Goal: Task Accomplishment & Management: Use online tool/utility

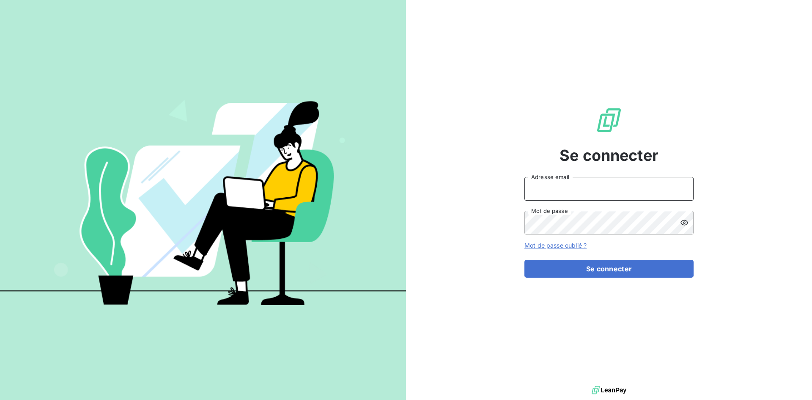
type input "[EMAIL_ADDRESS][DOMAIN_NAME]"
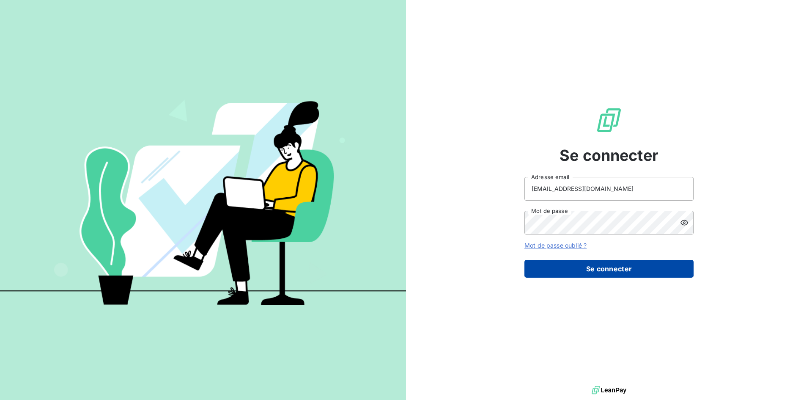
click at [587, 264] on button "Se connecter" at bounding box center [609, 269] width 169 height 18
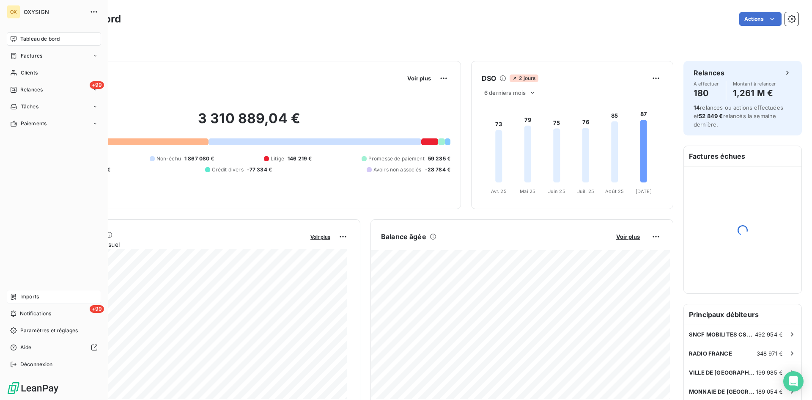
click at [31, 296] on span "Imports" at bounding box center [29, 297] width 19 height 8
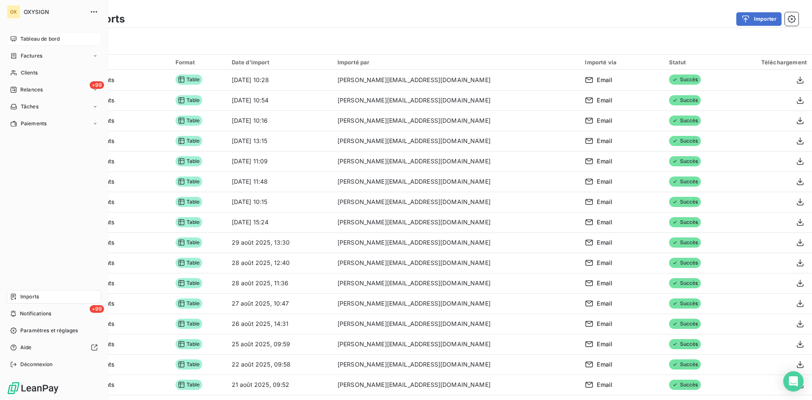
click at [47, 40] on span "Tableau de bord" at bounding box center [39, 39] width 39 height 8
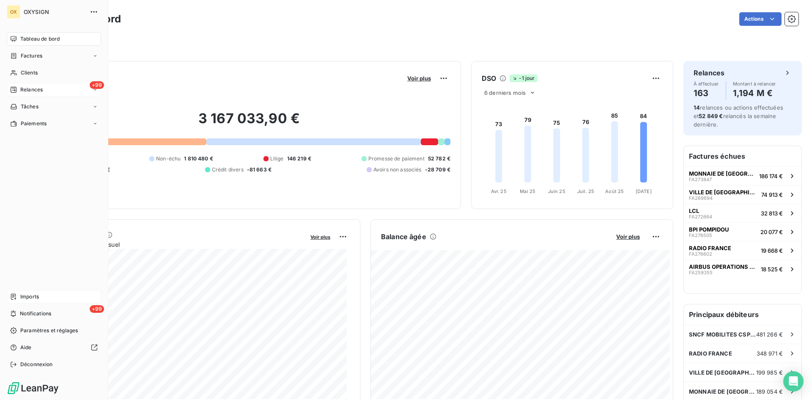
click at [28, 91] on span "Relances" at bounding box center [31, 90] width 22 height 8
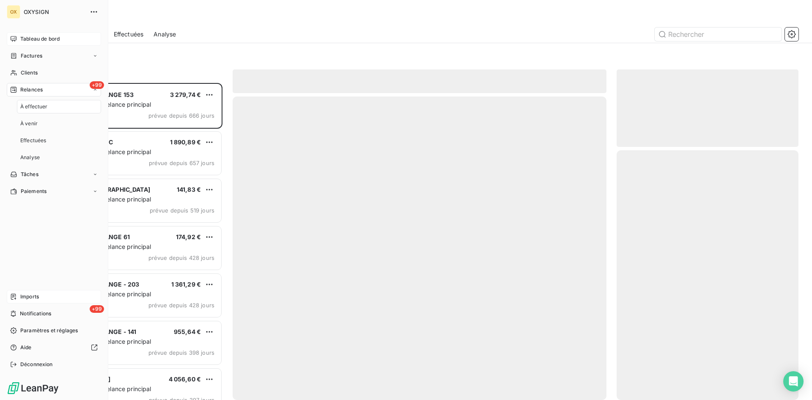
scroll to position [311, 176]
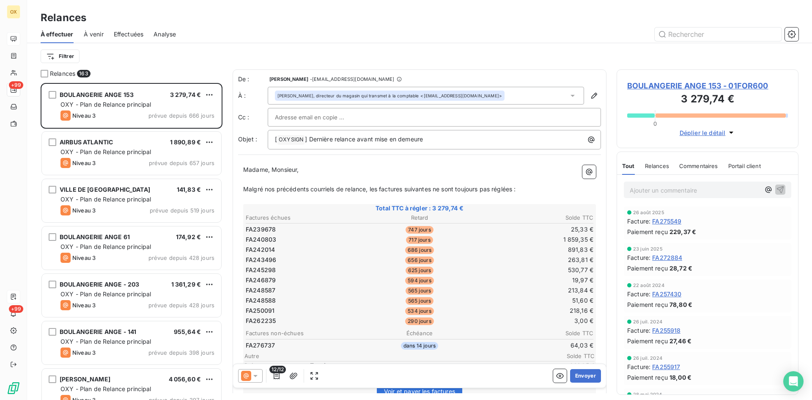
click at [132, 33] on span "Effectuées" at bounding box center [129, 34] width 30 height 8
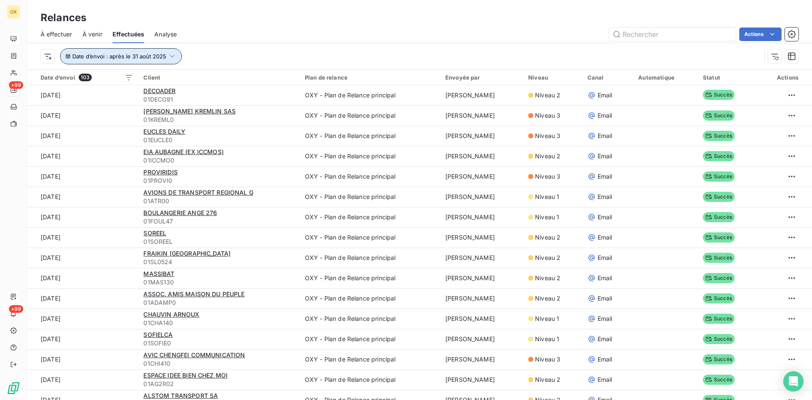
click at [168, 52] on icon "button" at bounding box center [172, 56] width 8 height 8
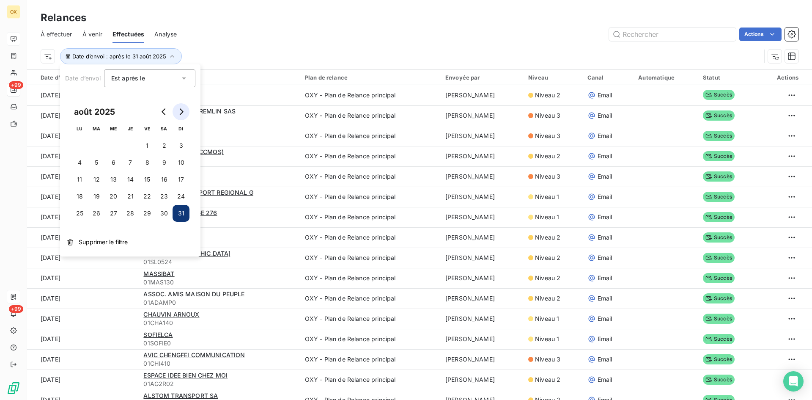
click at [181, 111] on icon "Go to next month" at bounding box center [181, 111] width 7 height 7
click at [182, 146] on button "7" at bounding box center [181, 145] width 17 height 17
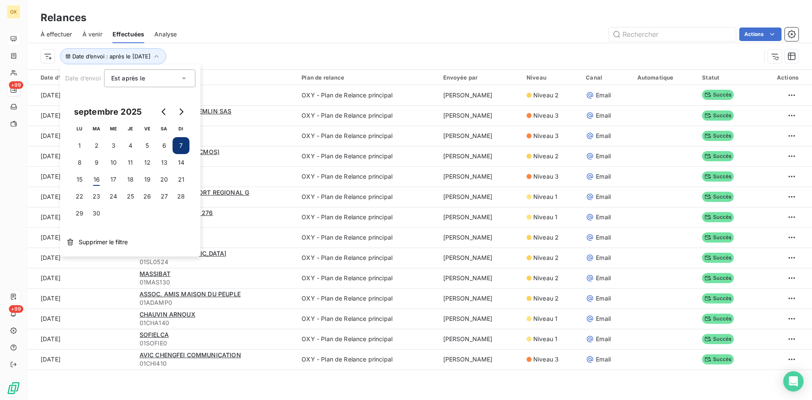
click at [237, 57] on div "Date d’envoi : après le [DATE]" at bounding box center [401, 56] width 721 height 16
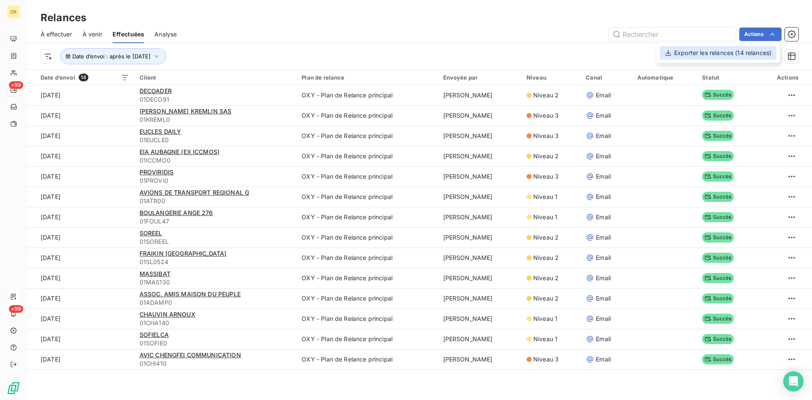
click at [712, 55] on div "Exporter les relances (14 relances)" at bounding box center [718, 53] width 117 height 14
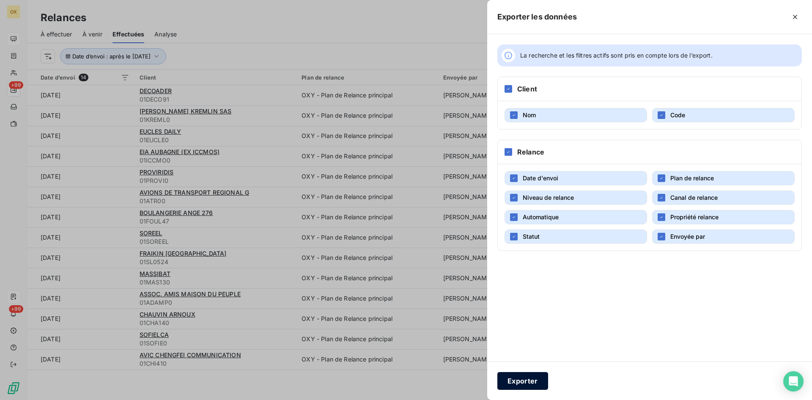
click at [515, 380] on button "Exporter" at bounding box center [523, 381] width 51 height 18
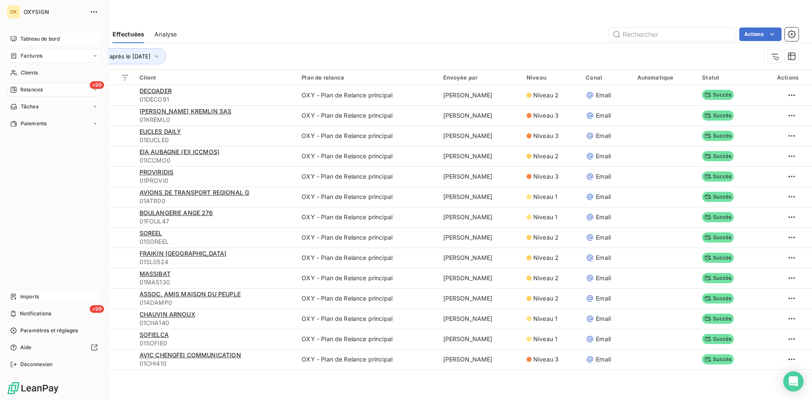
click at [39, 53] on span "Factures" at bounding box center [32, 56] width 22 height 8
click at [31, 70] on span "Factures" at bounding box center [31, 73] width 22 height 8
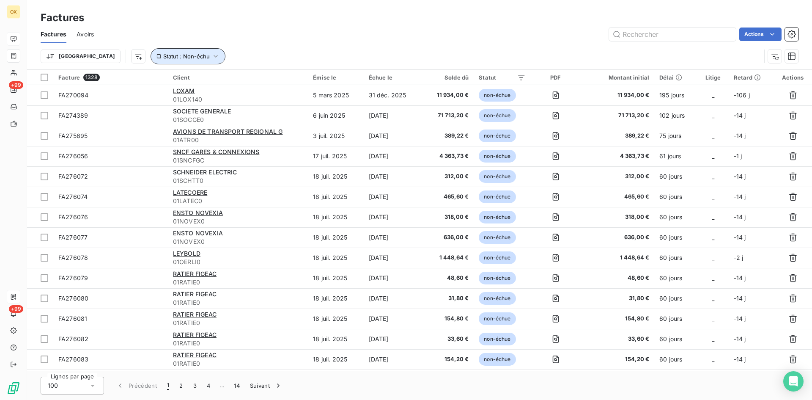
click at [212, 57] on icon "button" at bounding box center [216, 56] width 8 height 8
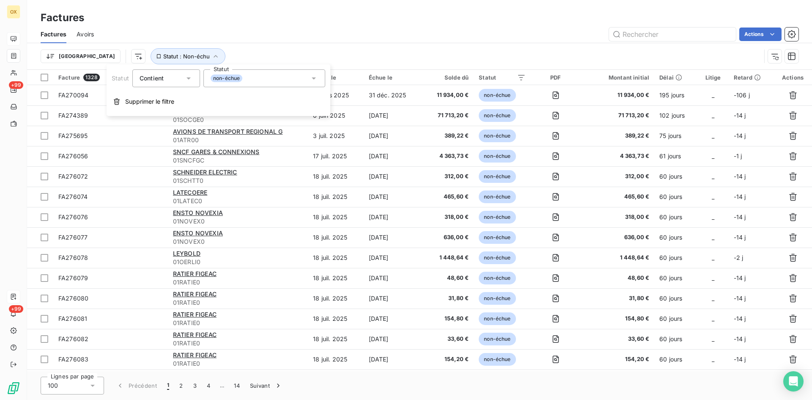
click at [316, 78] on icon at bounding box center [314, 78] width 8 height 8
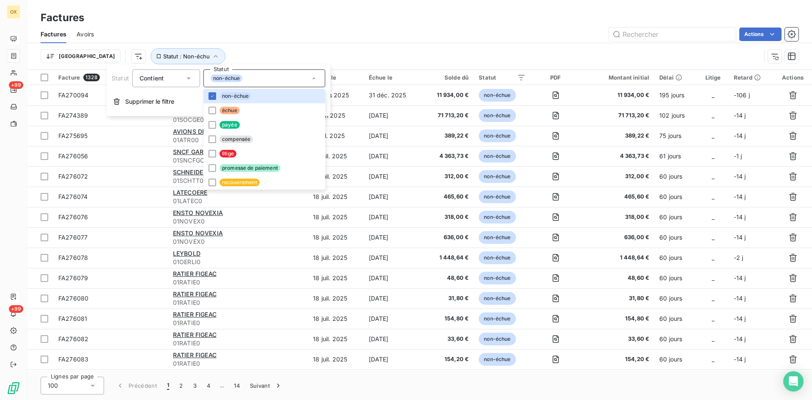
click at [419, 52] on div "Trier Statut : Non-échu" at bounding box center [401, 56] width 721 height 16
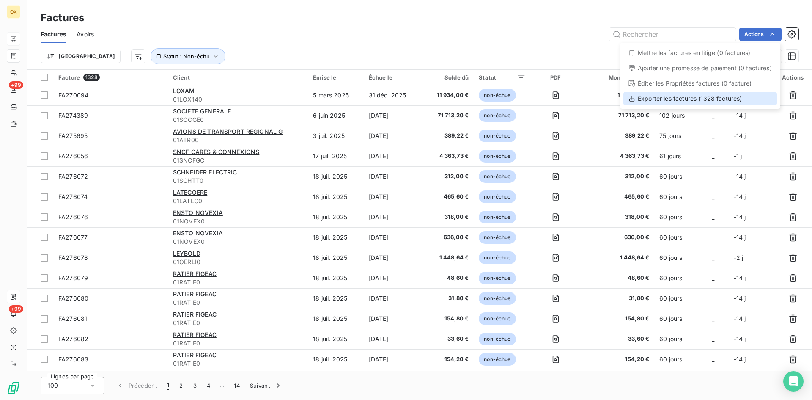
click at [674, 97] on div "Exporter les factures (1328 factures)" at bounding box center [701, 99] width 154 height 14
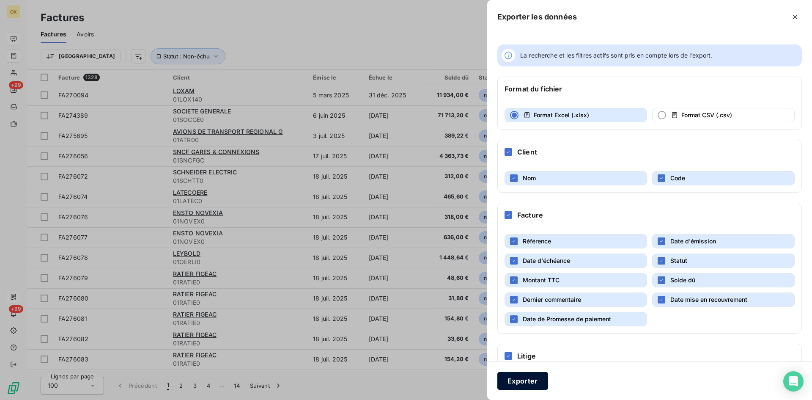
click at [528, 378] on button "Exporter" at bounding box center [523, 381] width 51 height 18
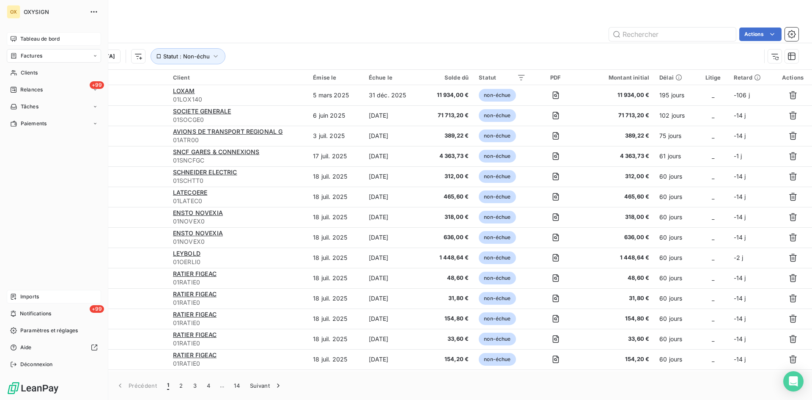
click at [30, 36] on span "Tableau de bord" at bounding box center [39, 39] width 39 height 8
